Goal: Information Seeking & Learning: Learn about a topic

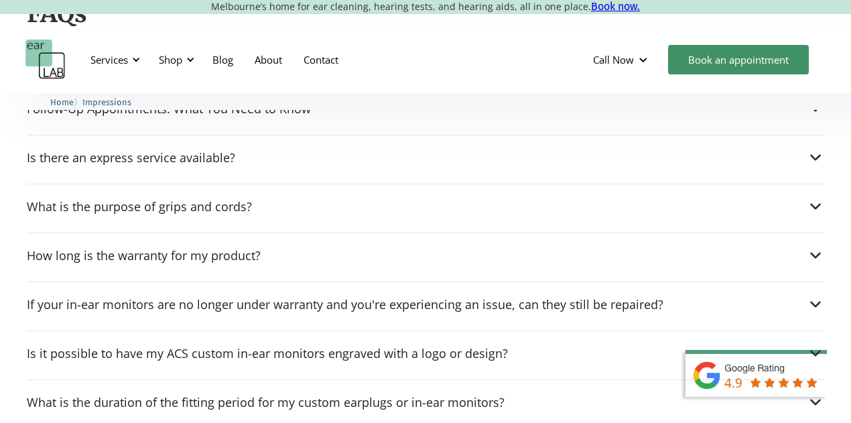
scroll to position [1760, 0]
click at [294, 123] on div "Follow-Up Appointments: What You Need to Know If your Audiologist recommends a …" at bounding box center [425, 105] width 797 height 38
click at [351, 115] on div "Home 〉 Impressions" at bounding box center [425, 105] width 804 height 21
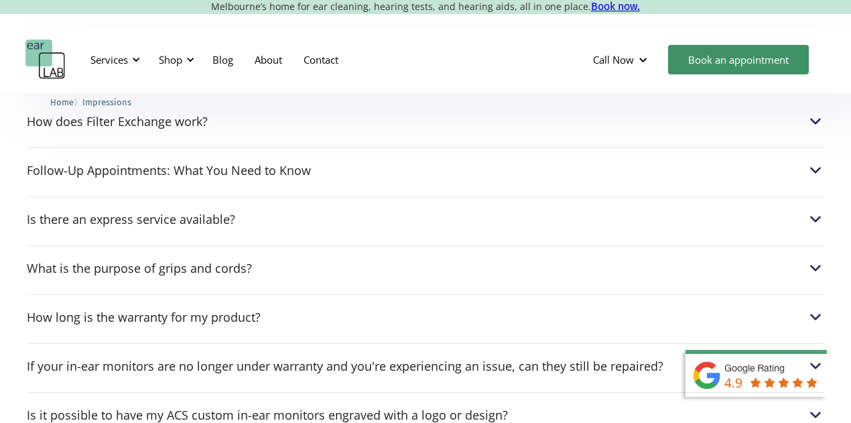
click at [305, 169] on div "Follow-Up Appointments: What You Need to Know" at bounding box center [169, 169] width 284 height 13
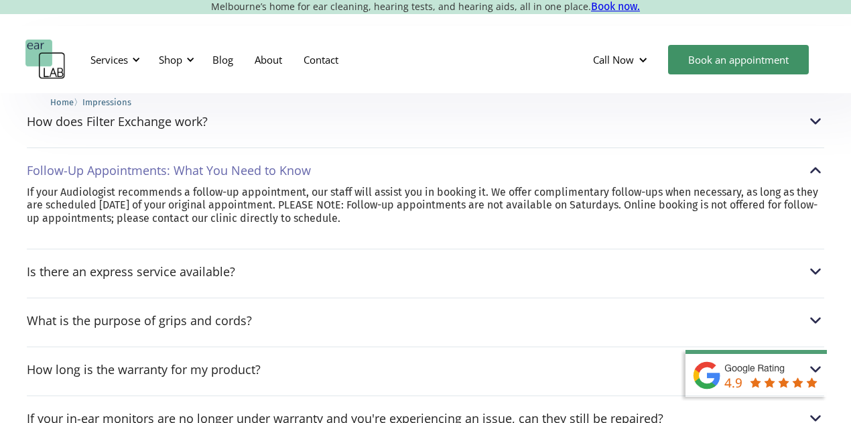
click at [809, 166] on img at bounding box center [815, 169] width 17 height 17
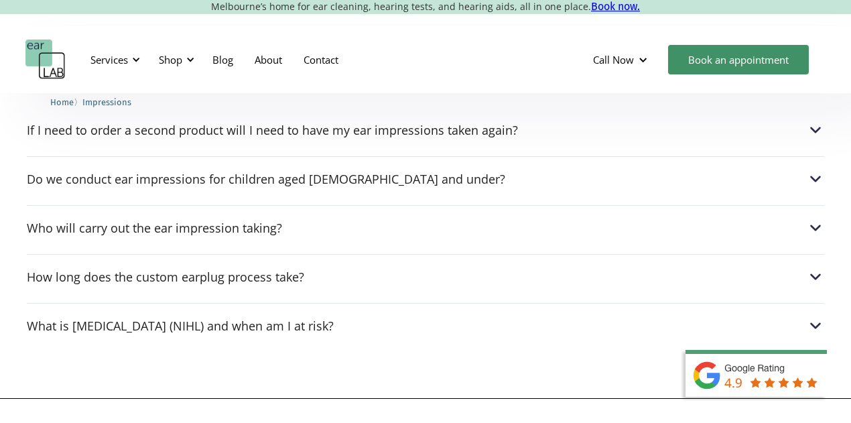
scroll to position [2085, 0]
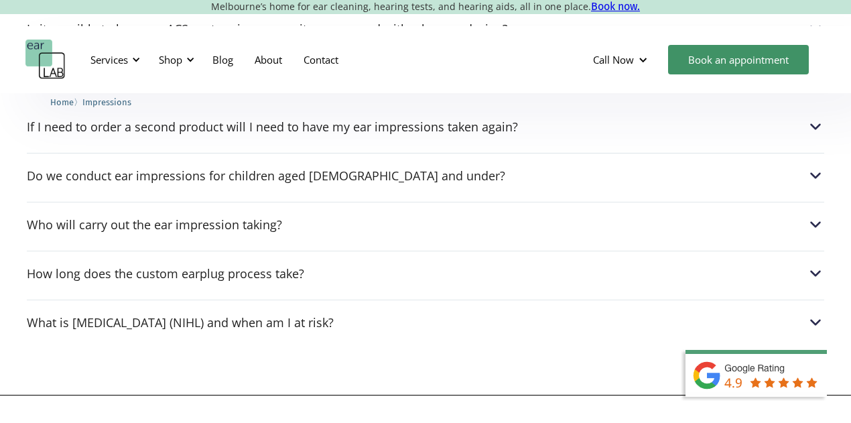
click at [257, 271] on div "How long does the custom earplug process take?" at bounding box center [165, 273] width 277 height 13
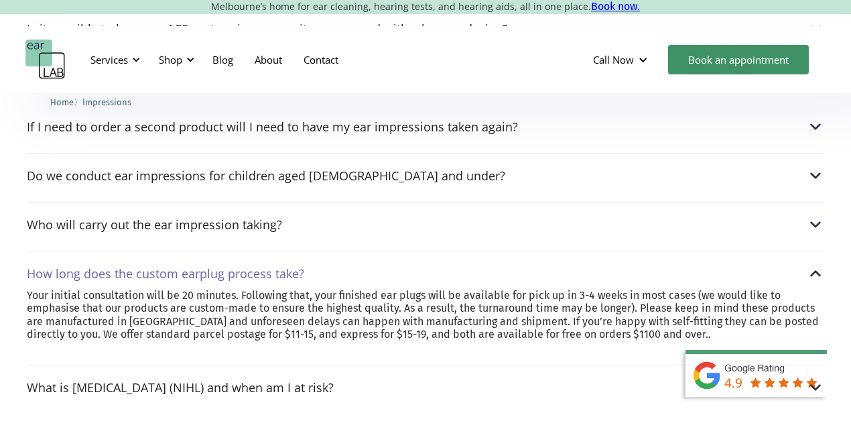
click at [271, 272] on div "How long does the custom earplug process take?" at bounding box center [165, 273] width 277 height 13
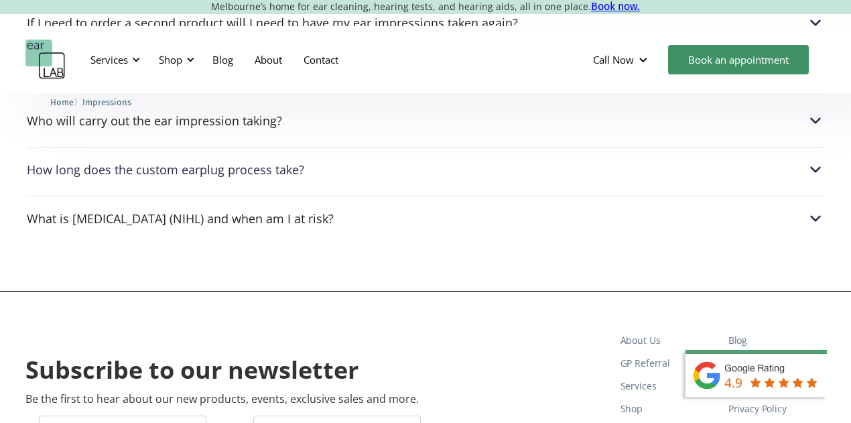
scroll to position [2189, 0]
click at [334, 212] on div "What is [MEDICAL_DATA] (NIHL) and when am I at risk?" at bounding box center [180, 217] width 307 height 13
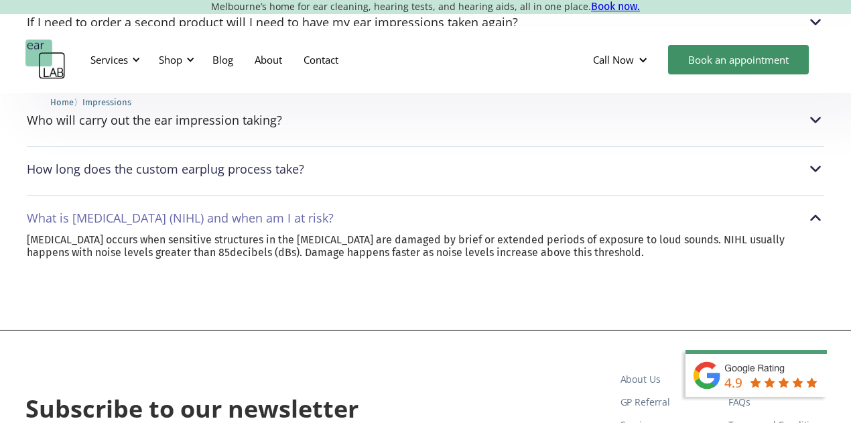
click at [334, 212] on div "What is [MEDICAL_DATA] (NIHL) and when am I at risk?" at bounding box center [180, 217] width 307 height 13
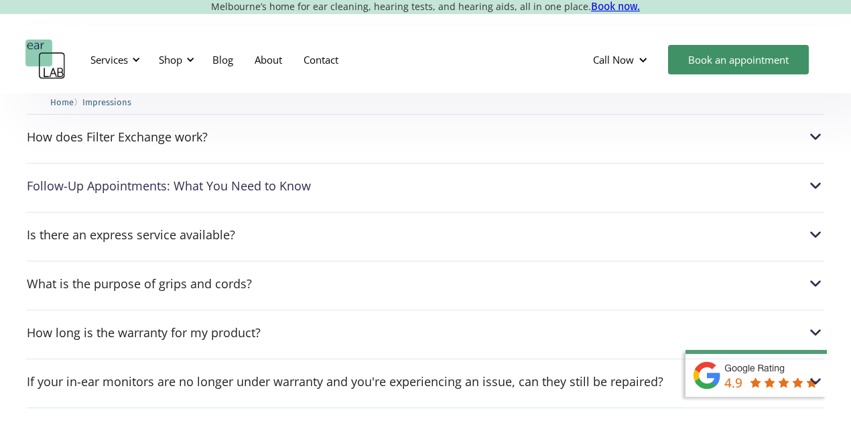
scroll to position [1684, 0]
click at [344, 291] on div "What is the purpose of grips and cords?" at bounding box center [425, 282] width 797 height 17
drag, startPoint x: 344, startPoint y: 291, endPoint x: 236, endPoint y: 301, distance: 108.9
click at [236, 301] on div "How does Filter Exchange work? Pro filters 10, 15, 17, 20 and 26 are interchang…" at bounding box center [425, 425] width 797 height 625
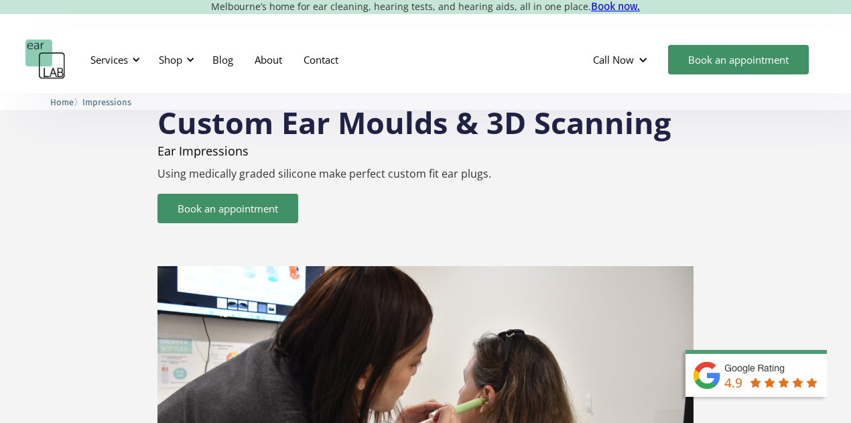
scroll to position [0, 0]
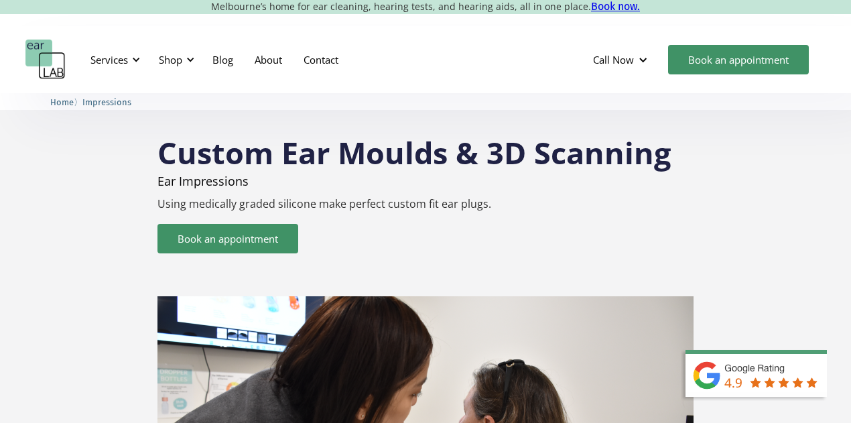
click at [176, 54] on div "Shop" at bounding box center [170, 59] width 23 height 13
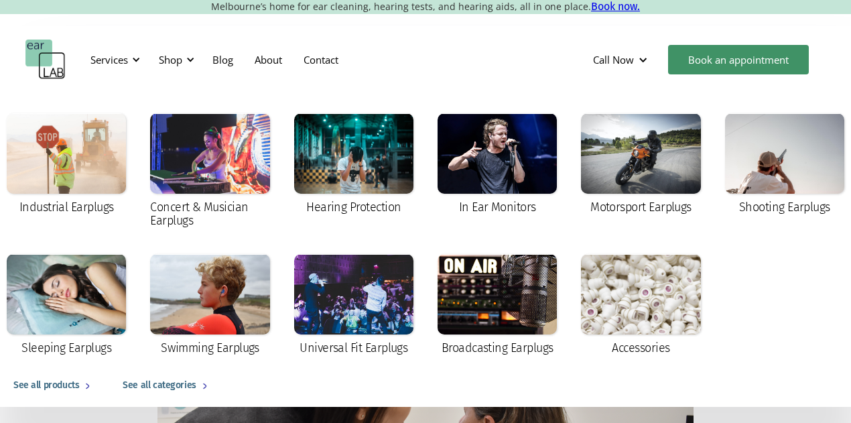
click at [500, 195] on div "In Ear Monitors" at bounding box center [496, 164] width 119 height 103
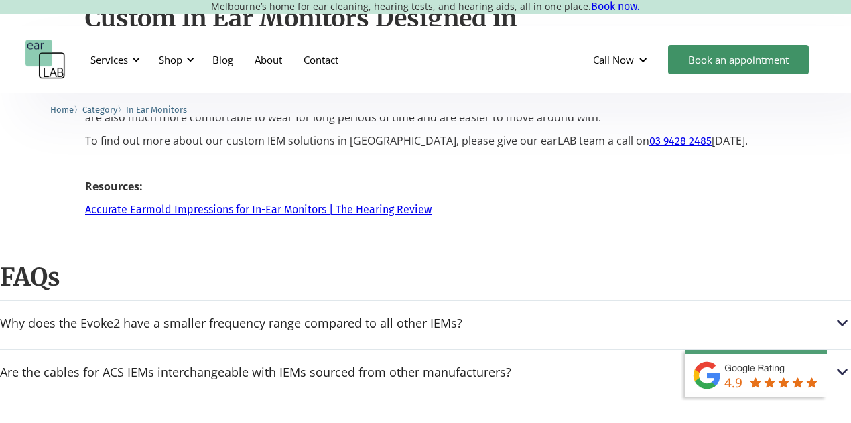
scroll to position [2145, 0]
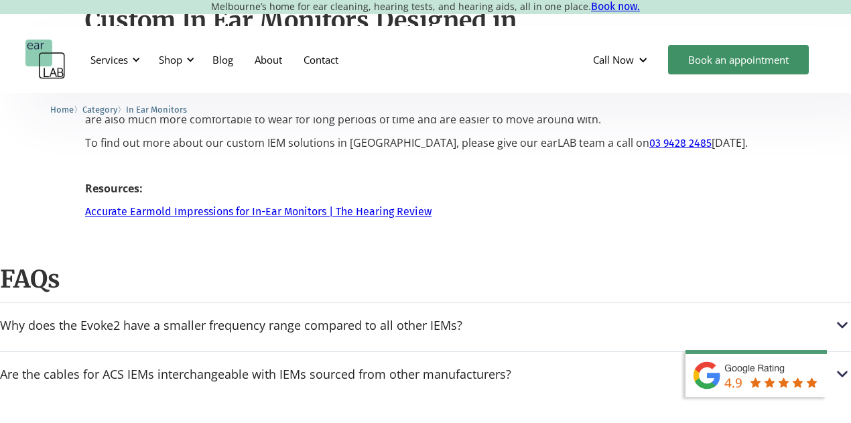
click at [307, 367] on div "Are the cables for ACS IEMs interchangeable with IEMs sourced from other manufa…" at bounding box center [255, 373] width 511 height 13
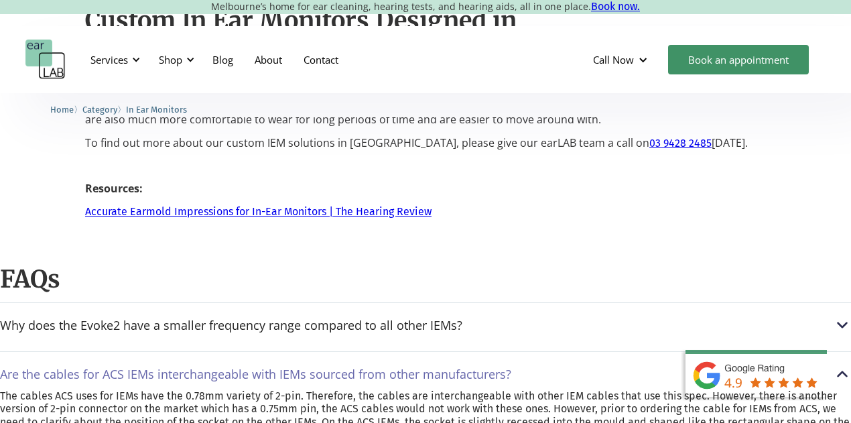
click at [379, 367] on div "Are the cables for ACS IEMs interchangeable with IEMs sourced from other manufa…" at bounding box center [255, 373] width 511 height 13
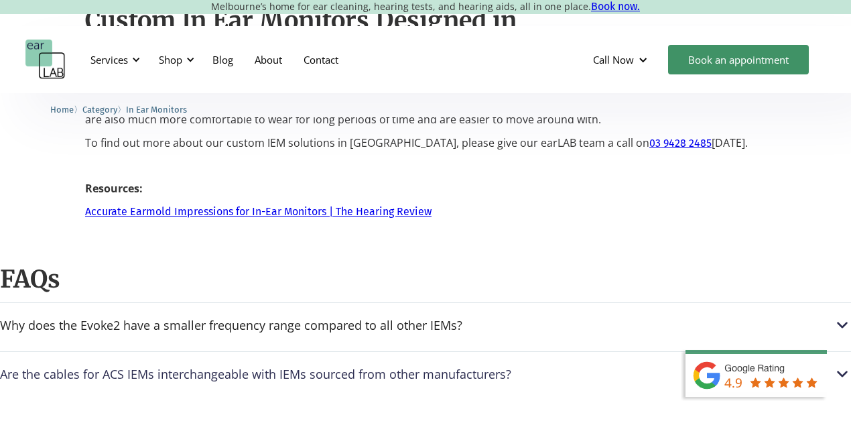
click at [328, 318] on div "Why does the Evoke2 have a smaller frequency range compared to all other IEMs?" at bounding box center [231, 324] width 462 height 13
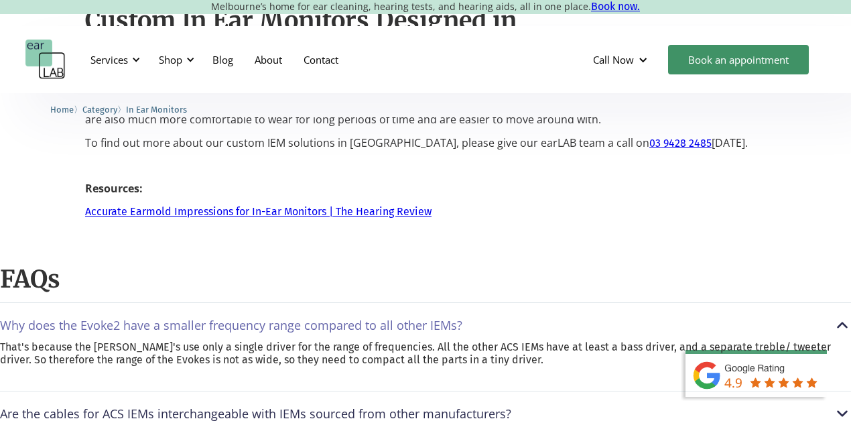
click at [346, 318] on div "Why does the Evoke2 have a smaller frequency range compared to all other IEMs?" at bounding box center [231, 324] width 462 height 13
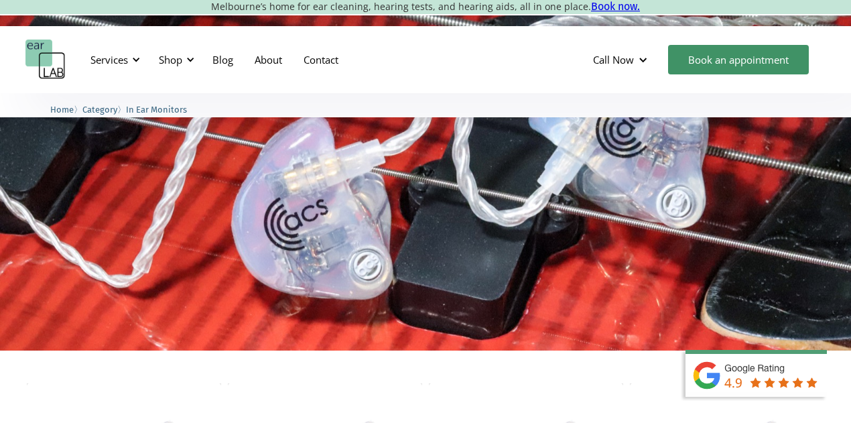
scroll to position [0, 0]
